Goal: Information Seeking & Learning: Find specific page/section

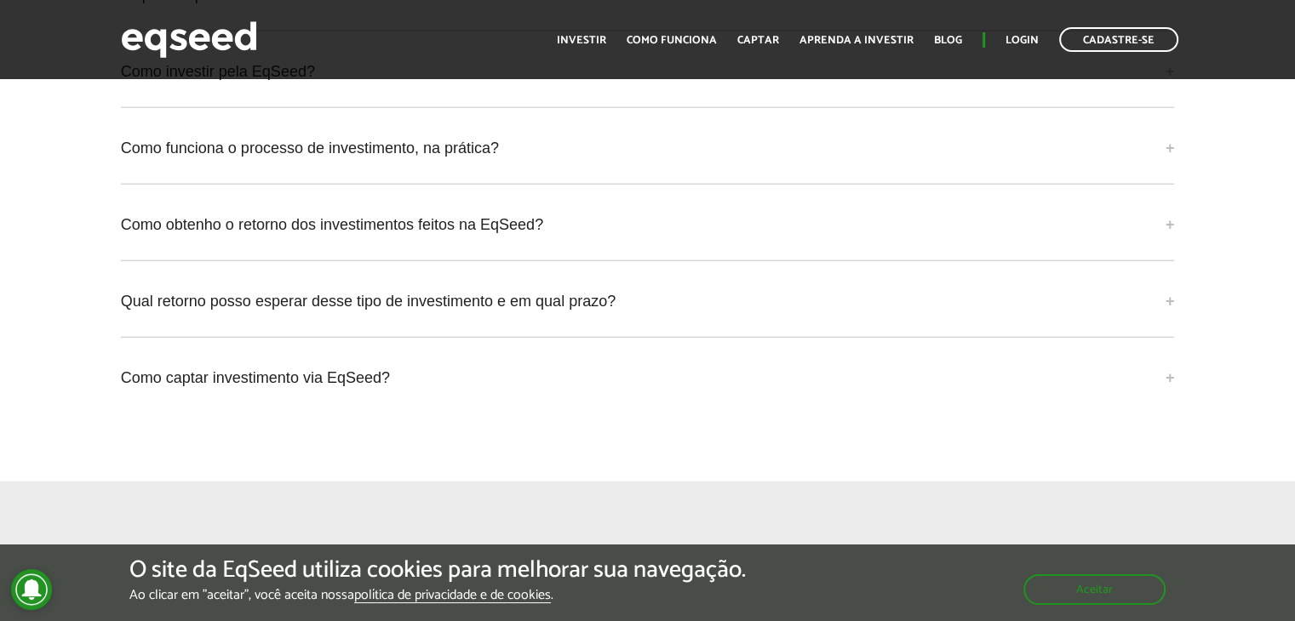
scroll to position [4775, 0]
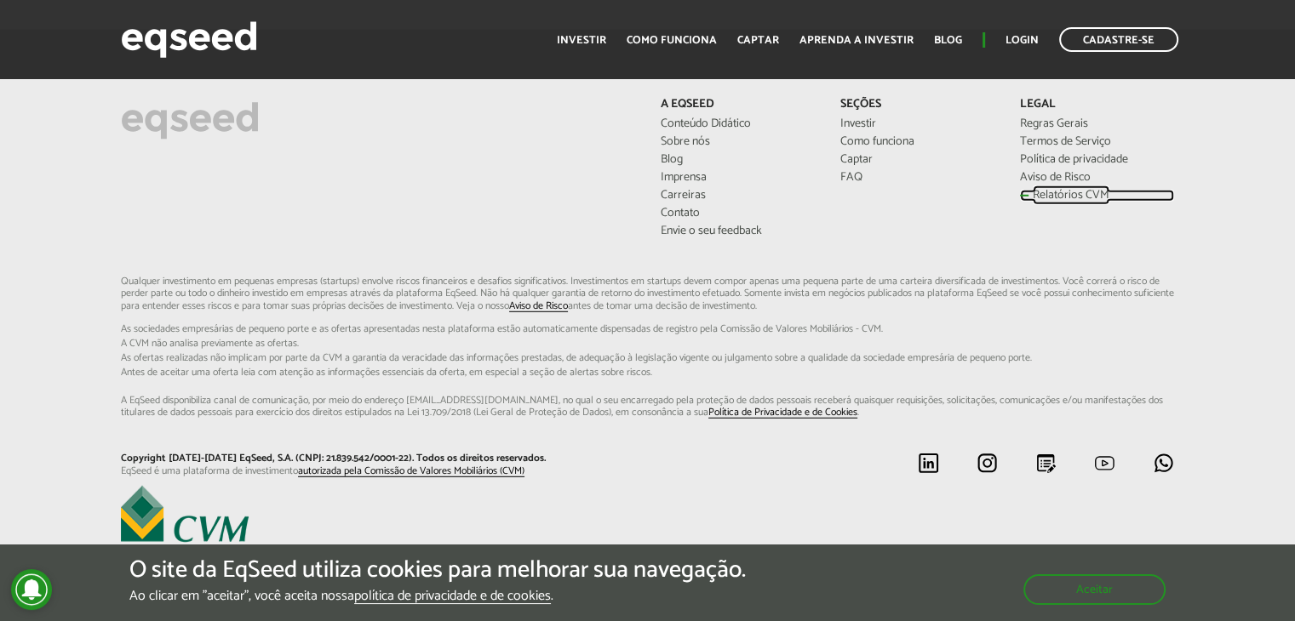
click at [1061, 190] on link "Relatórios CVM" at bounding box center [1097, 196] width 154 height 12
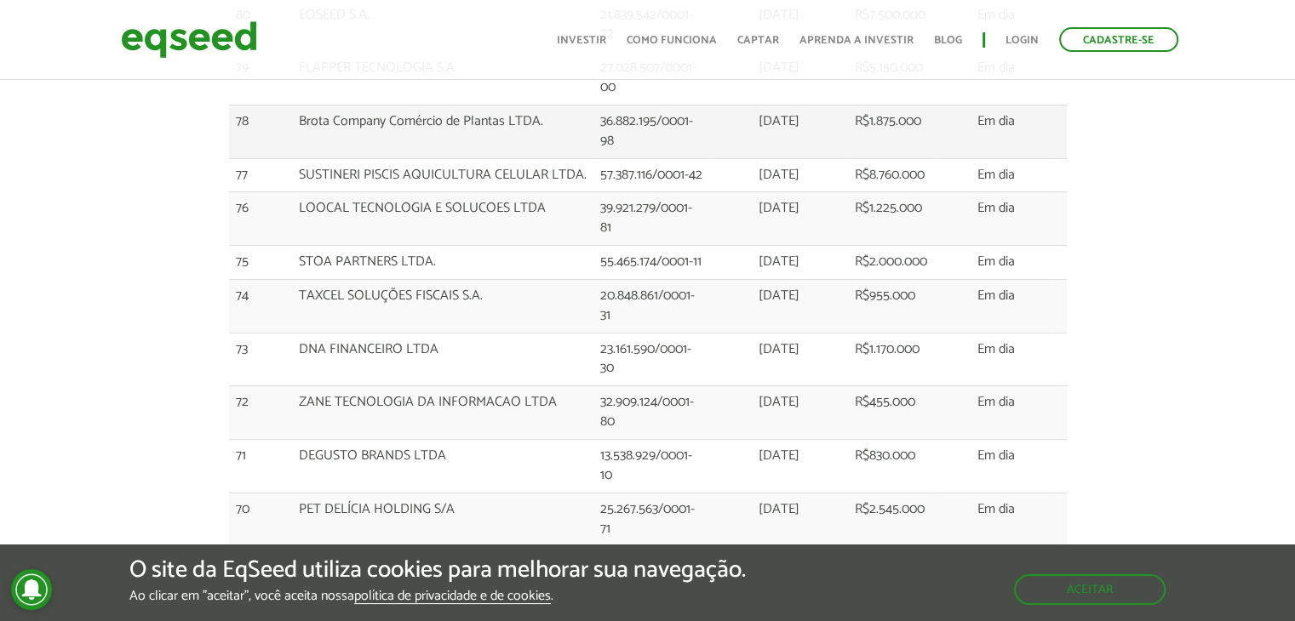
scroll to position [341, 0]
click at [222, 43] on img at bounding box center [189, 39] width 136 height 45
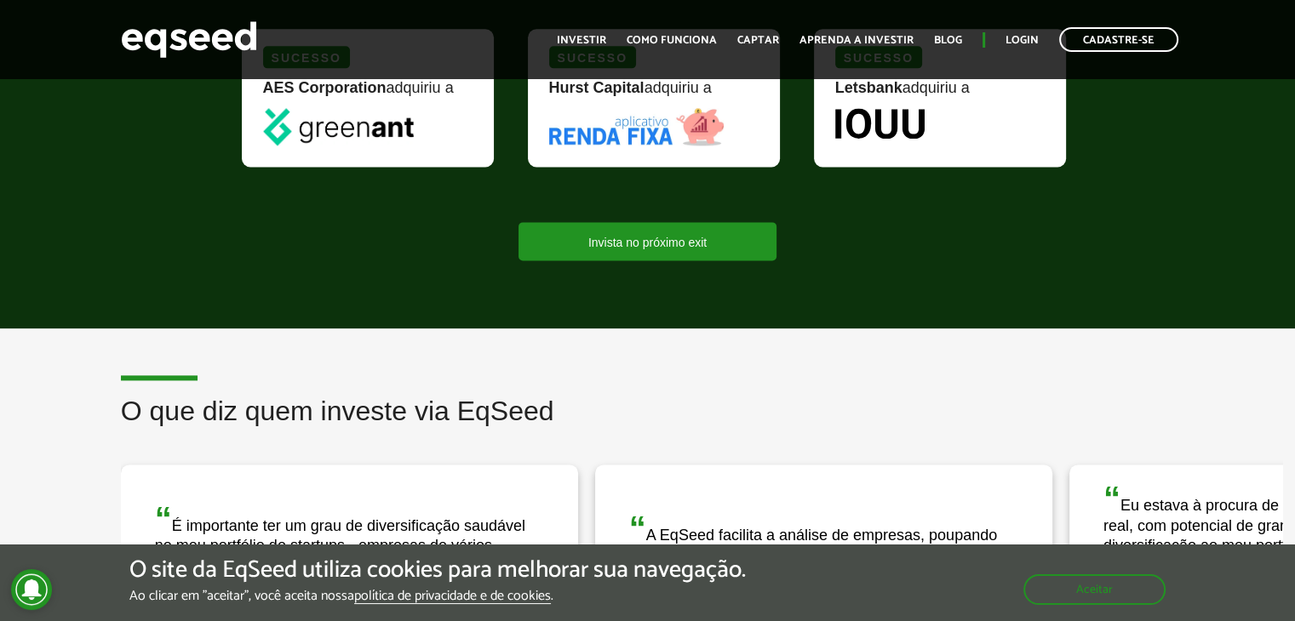
scroll to position [2299, 0]
